Goal: Obtain resource: Obtain resource

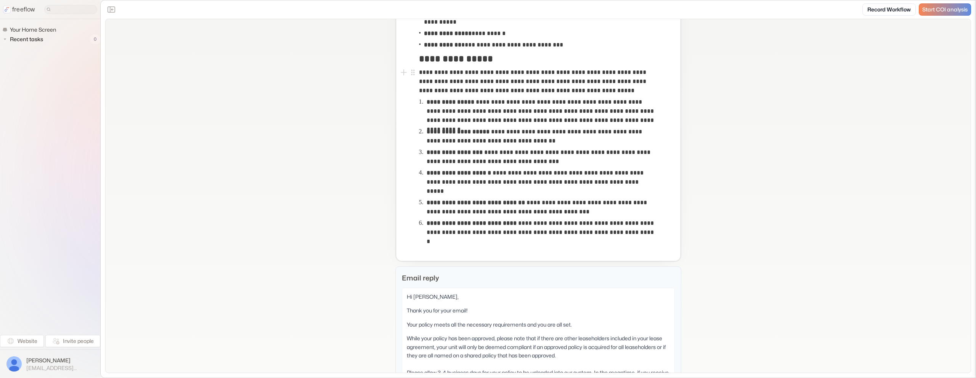
scroll to position [218, 0]
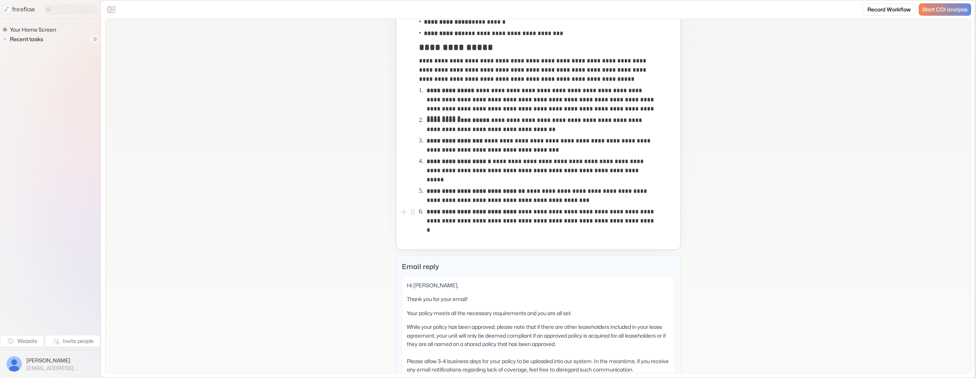
click at [495, 221] on p "**********" at bounding box center [542, 220] width 230 height 27
copy p "**********"
